Goal: Check status: Check status

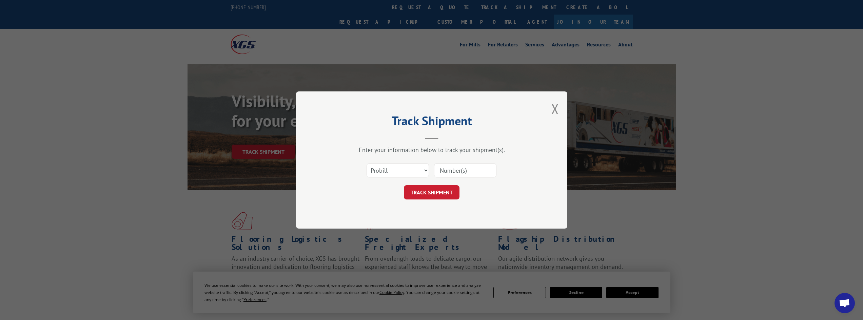
click at [399, 173] on select "Select category... Probill BOL PO" at bounding box center [398, 170] width 62 height 14
select select "bol"
click at [367, 163] on select "Select category... Probill BOL PO" at bounding box center [398, 170] width 62 height 14
click at [461, 171] on input at bounding box center [465, 170] width 62 height 14
type input "531384276"
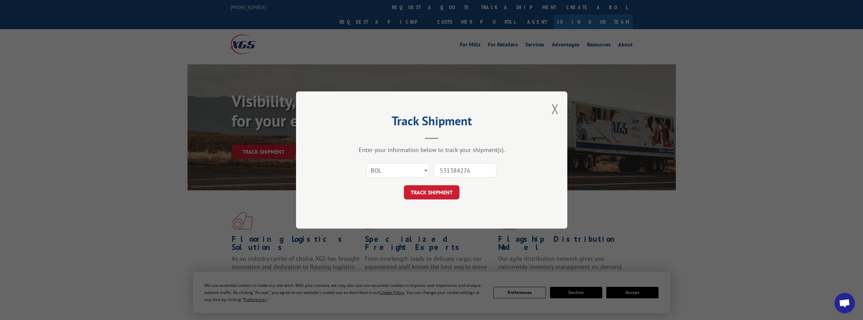
click button "TRACK SHIPMENT" at bounding box center [432, 193] width 56 height 14
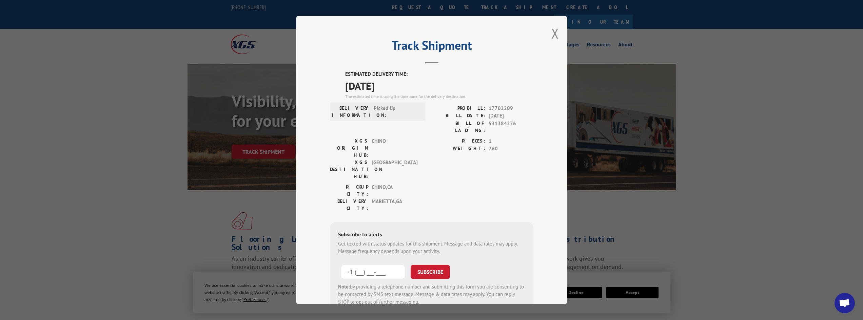
click at [363, 265] on input "+1 (___) ___-____" at bounding box center [373, 272] width 64 height 14
type input "[PHONE_NUMBER]"
click at [424, 265] on button "SUBSCRIBE" at bounding box center [430, 272] width 39 height 14
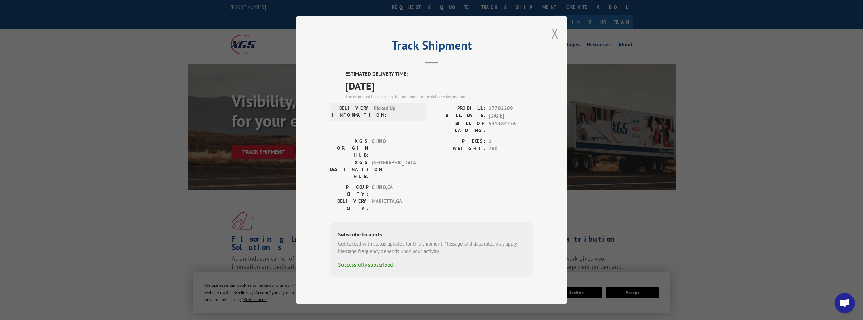
click at [556, 42] on button "Close modal" at bounding box center [554, 33] width 7 height 18
